Goal: Information Seeking & Learning: Learn about a topic

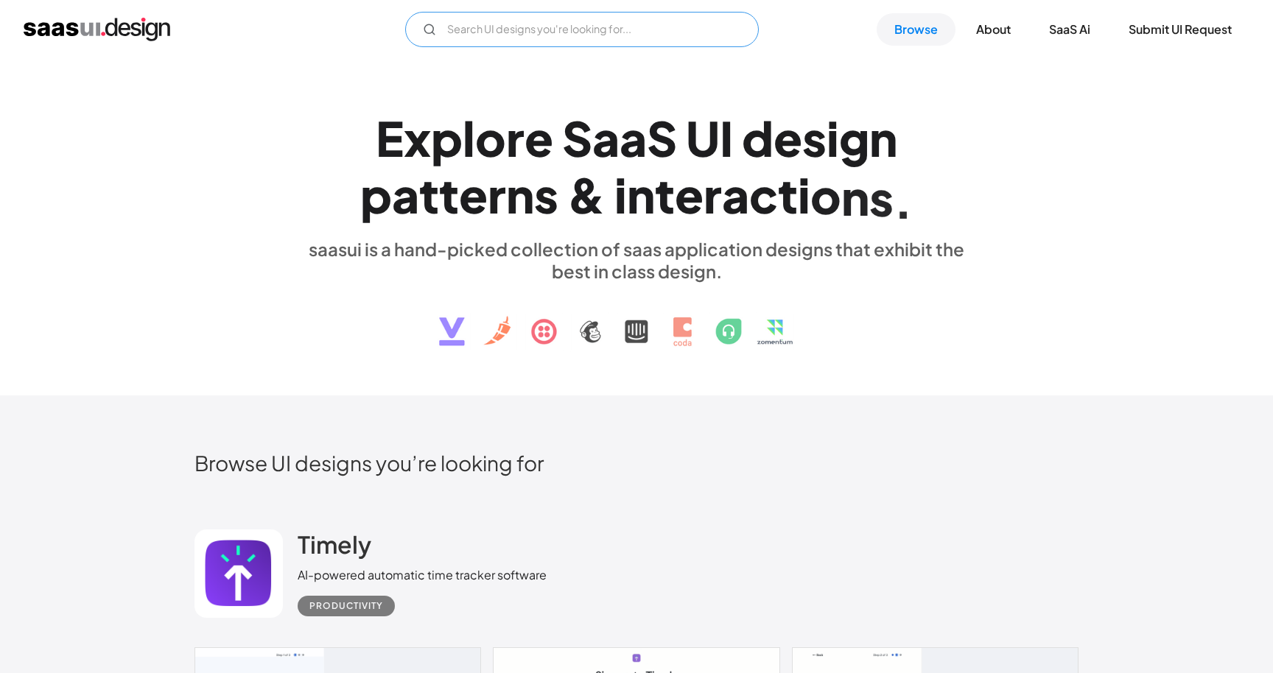
click at [624, 27] on input "Email Form" at bounding box center [582, 29] width 354 height 35
type input "banking"
click at [914, 21] on link "Browse" at bounding box center [916, 29] width 79 height 32
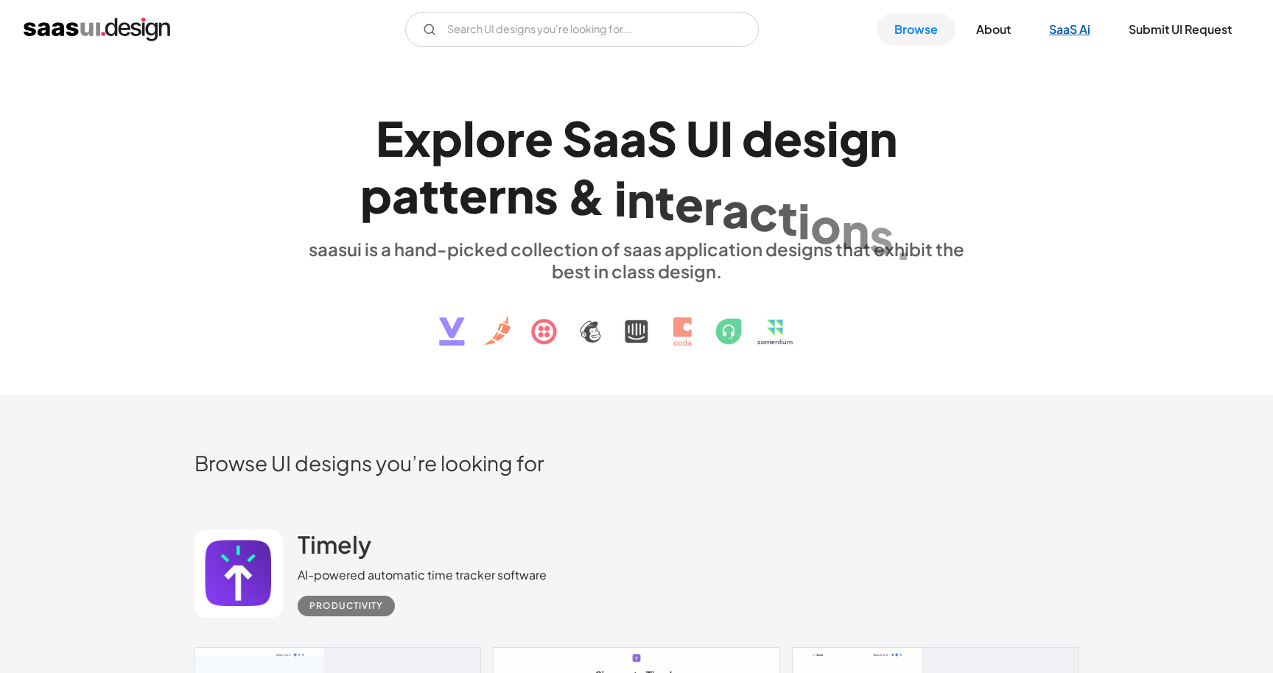
click at [1065, 29] on link "SaaS Ai" at bounding box center [1069, 29] width 77 height 32
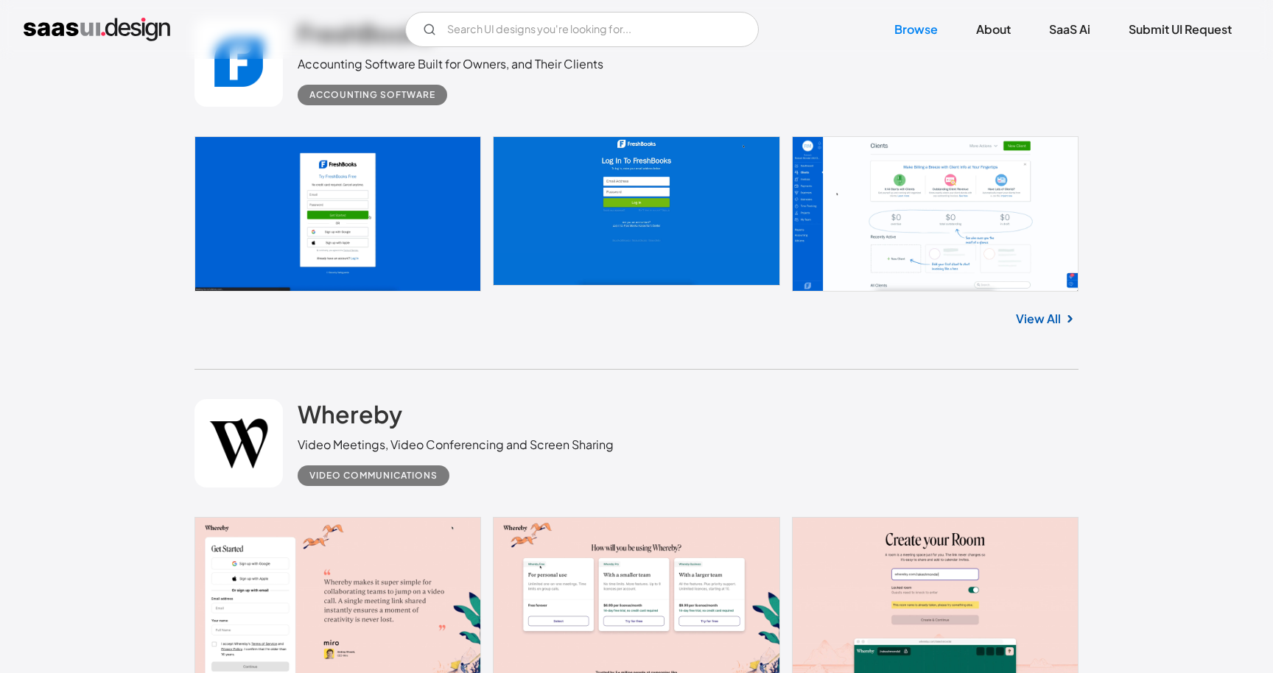
scroll to position [14179, 0]
